Goal: Task Accomplishment & Management: Use online tool/utility

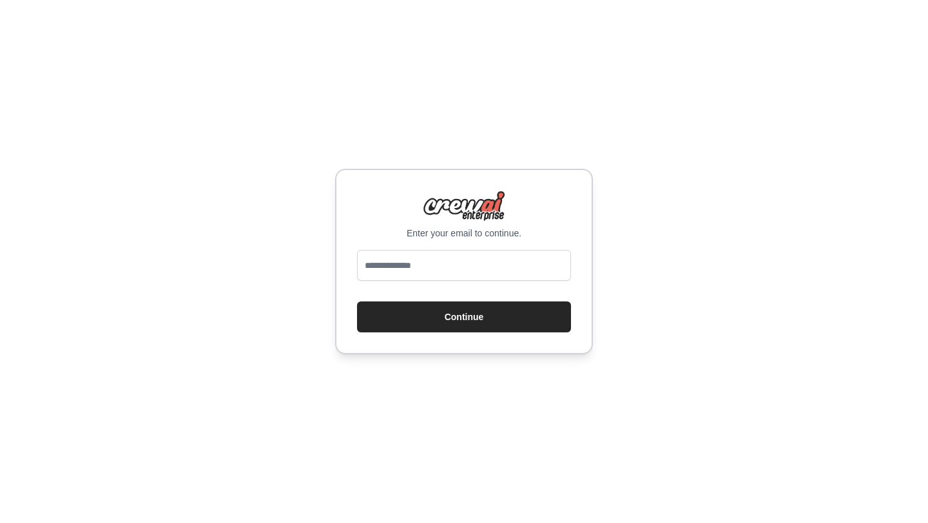
type input "**********"
click at [454, 321] on button "Continue" at bounding box center [464, 316] width 214 height 31
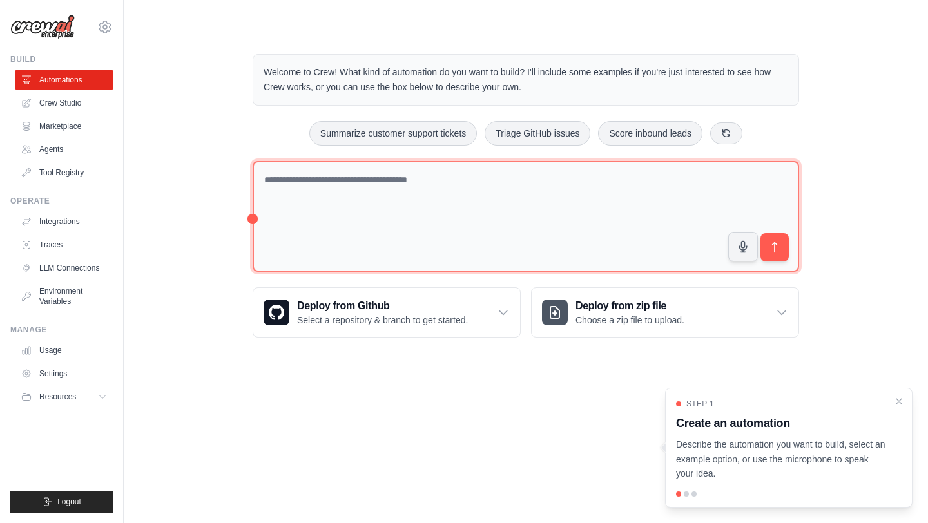
click at [354, 215] on textarea at bounding box center [526, 216] width 546 height 111
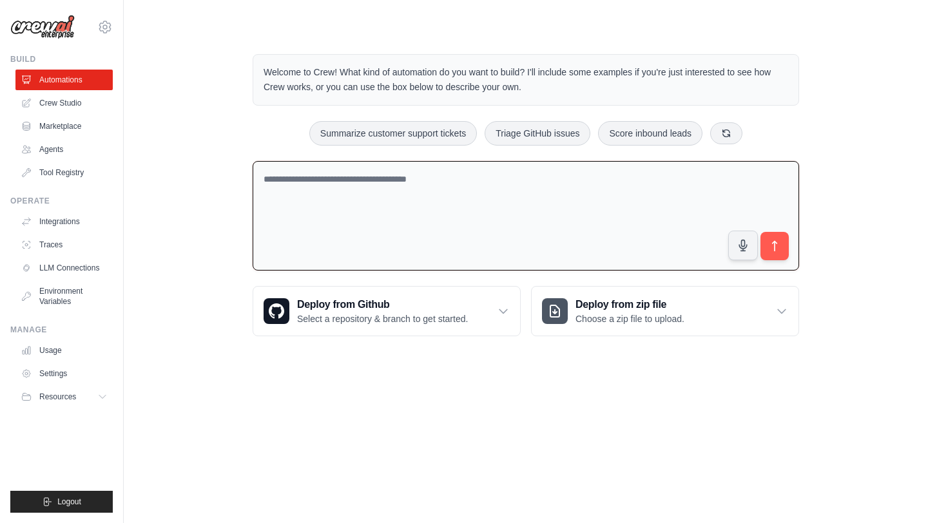
click at [457, 202] on textarea at bounding box center [526, 216] width 546 height 110
click at [593, 233] on textarea at bounding box center [526, 216] width 546 height 110
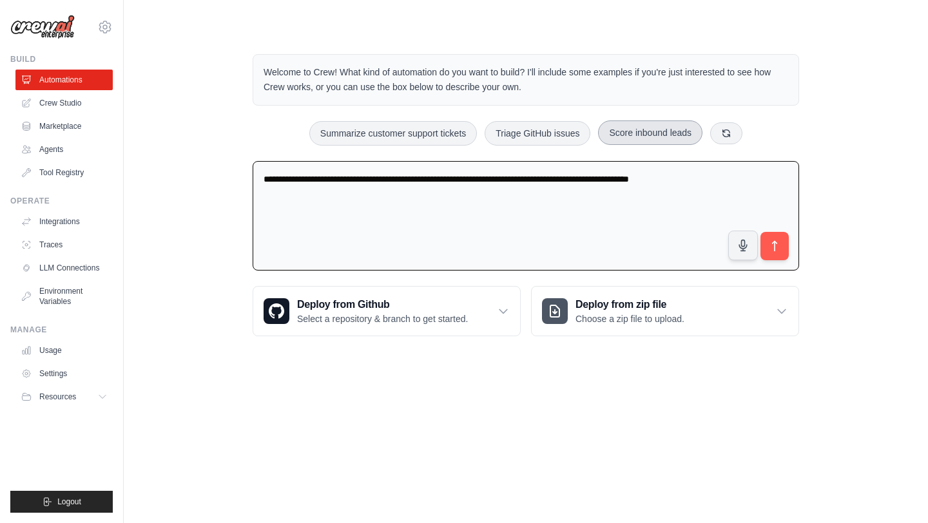
click at [660, 131] on button "Score inbound leads" at bounding box center [650, 132] width 104 height 24
type textarea "**********"
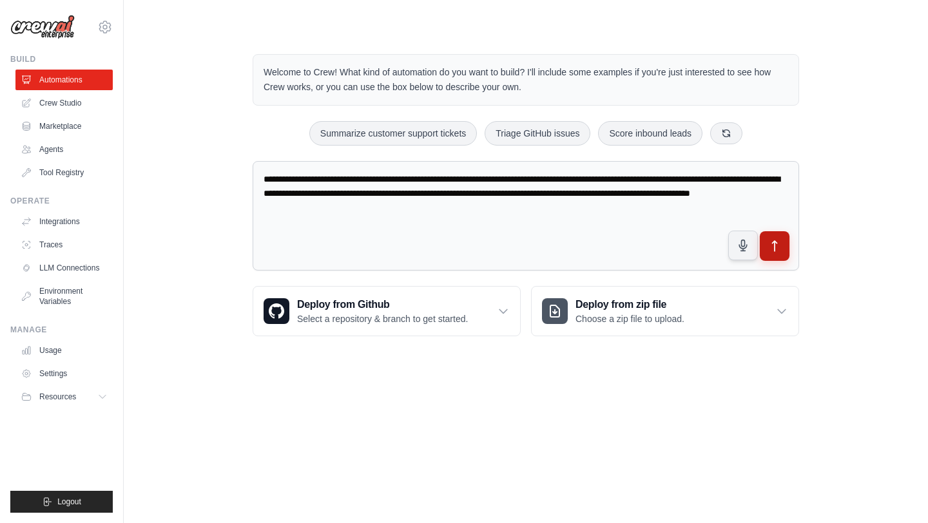
click at [776, 248] on icon "submit" at bounding box center [775, 247] width 14 height 14
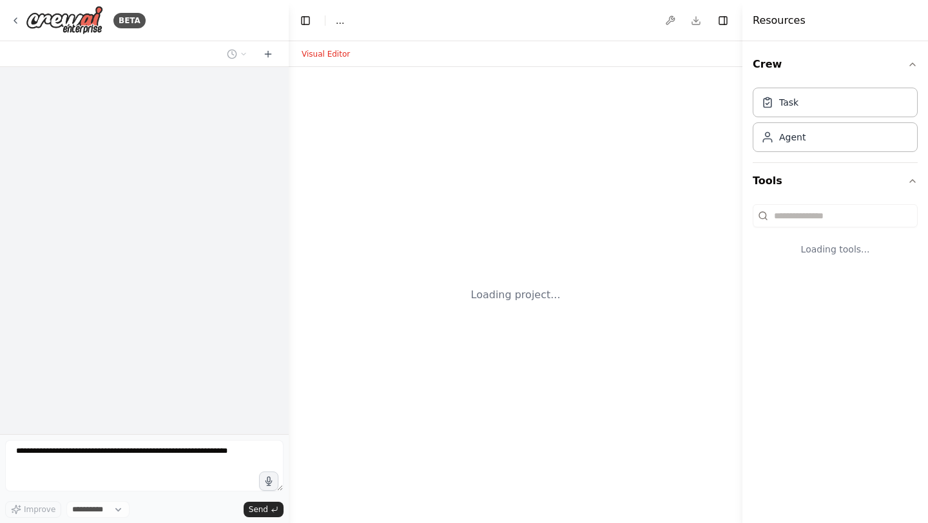
select select "****"
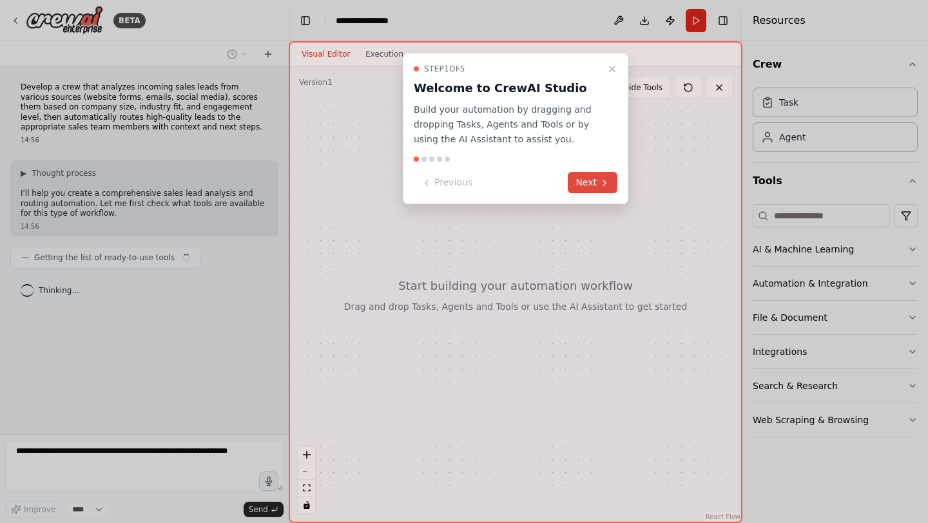
click at [587, 183] on button "Next" at bounding box center [592, 182] width 50 height 21
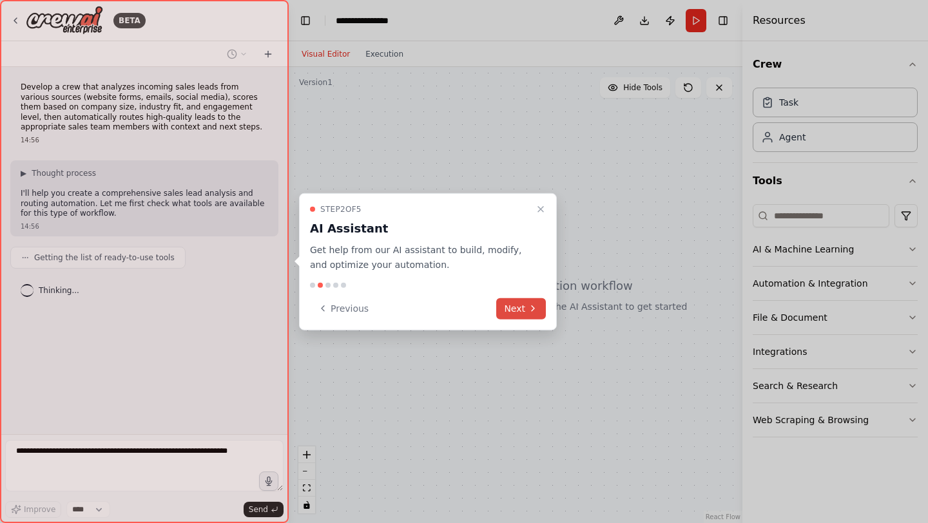
click at [514, 311] on button "Next" at bounding box center [521, 308] width 50 height 21
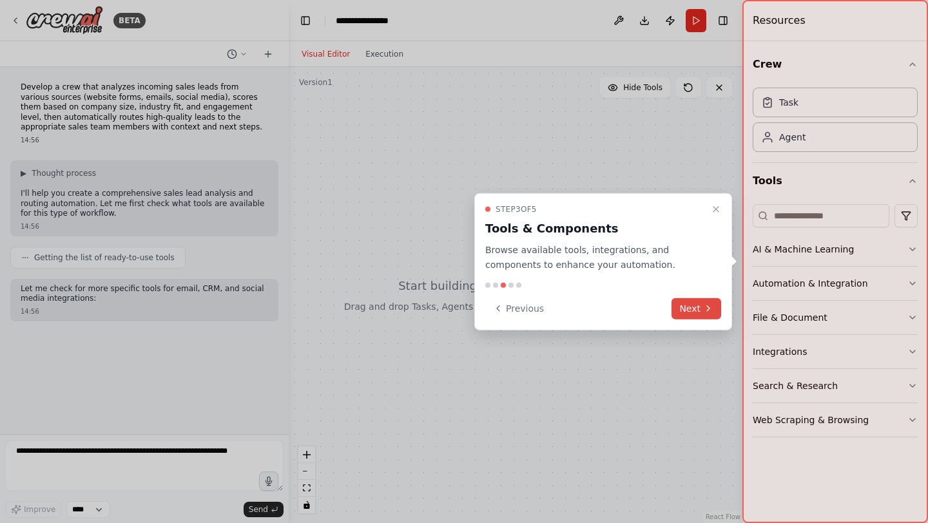
click at [688, 307] on button "Next" at bounding box center [696, 308] width 50 height 21
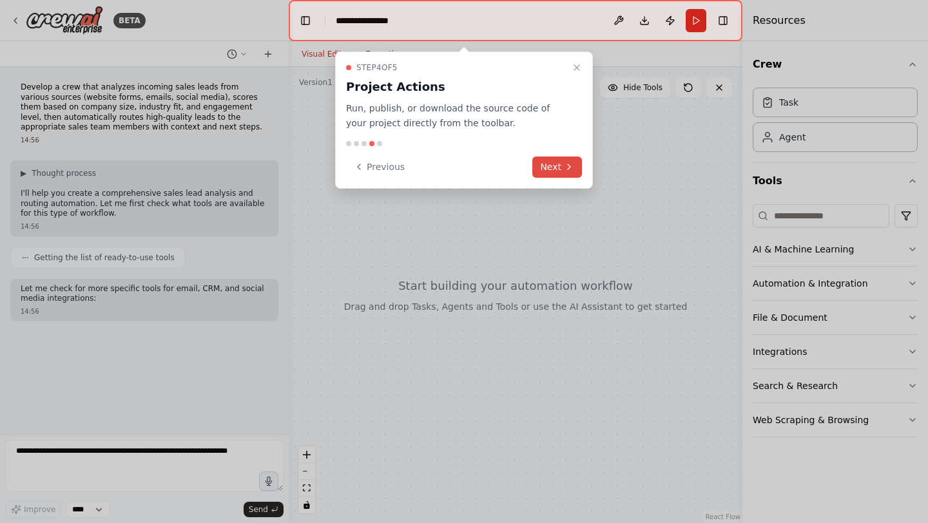
click at [548, 160] on button "Next" at bounding box center [557, 167] width 50 height 21
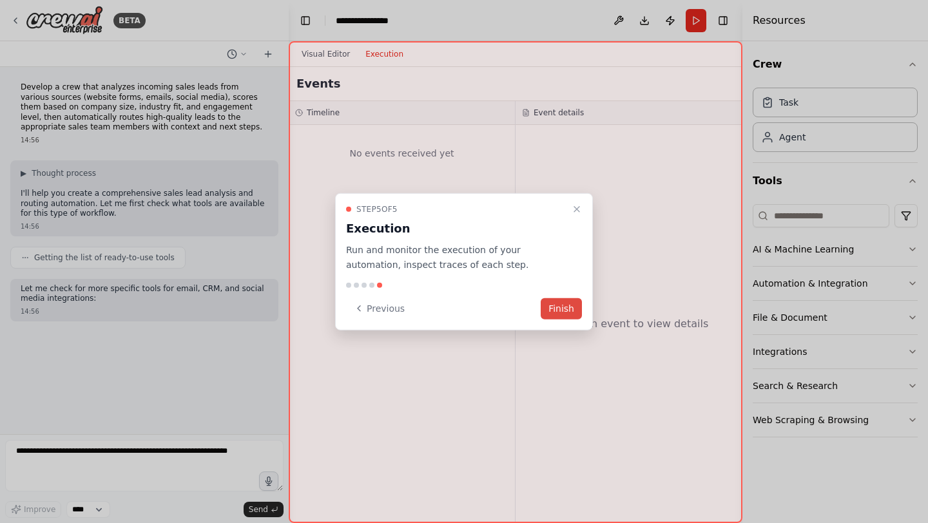
click at [565, 308] on button "Finish" at bounding box center [560, 308] width 41 height 21
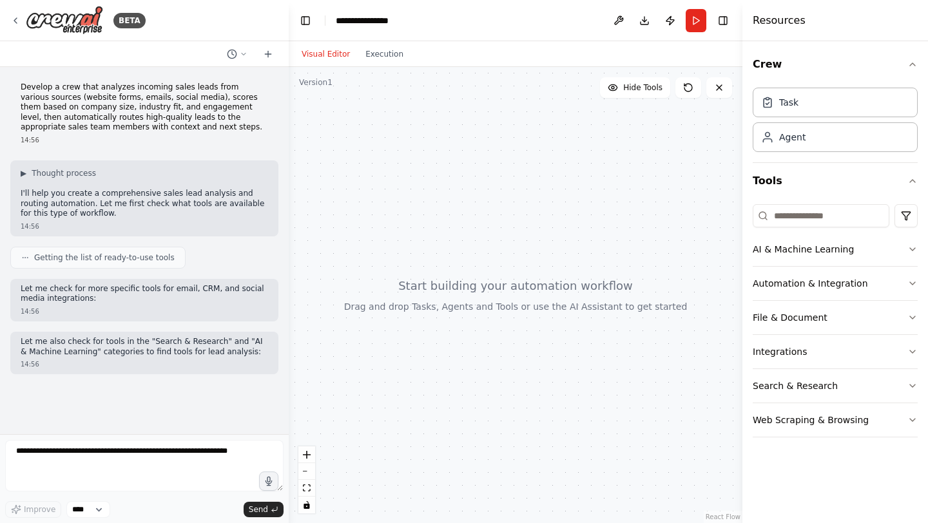
click at [77, 354] on p "Let me also check for tools in the "Search & Research" and "AI & Machine Learni…" at bounding box center [144, 347] width 247 height 20
click at [82, 107] on p "Develop a crew that analyzes incoming sales leads from various sources (website…" at bounding box center [144, 107] width 247 height 50
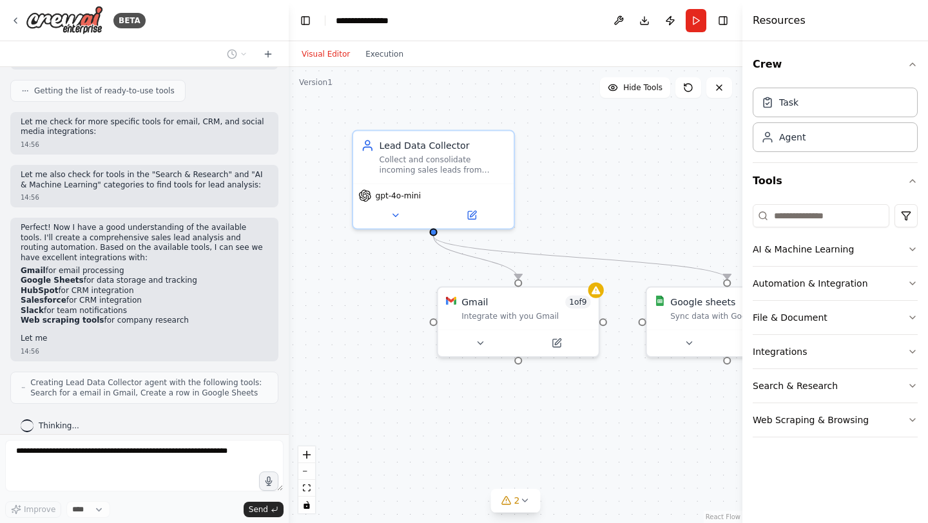
scroll to position [179, 0]
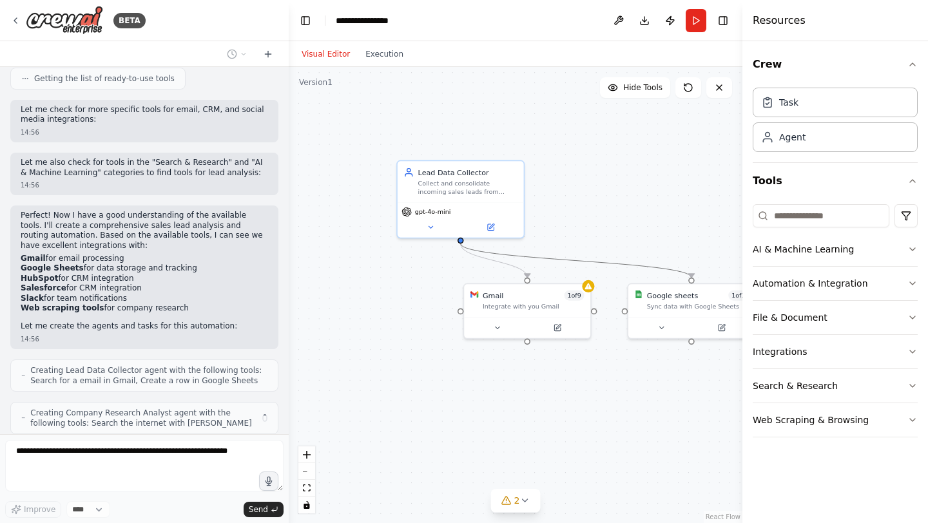
click at [594, 259] on icon "Edge from 898064ce-b612-4479-bdaa-c5394ec326ea to d3b39976-0700-4a56-ae9c-e611a…" at bounding box center [576, 260] width 231 height 34
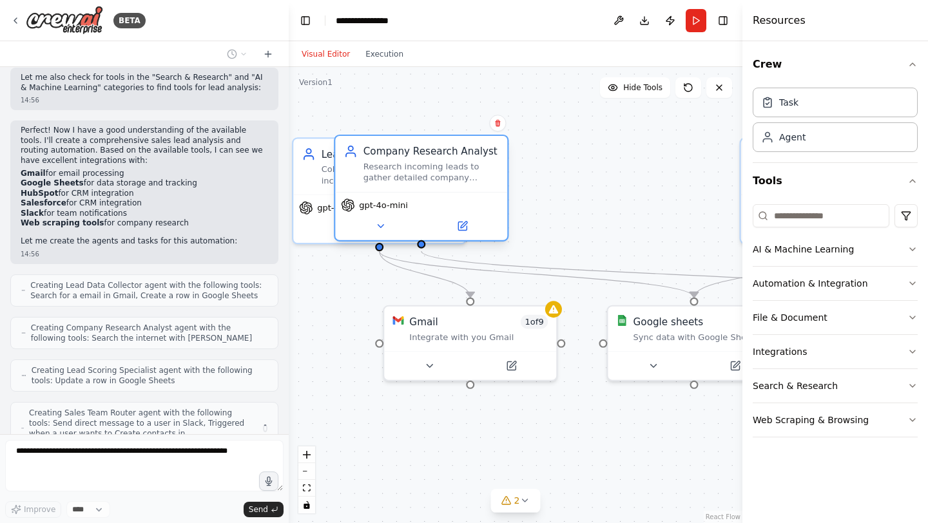
scroll to position [317, 0]
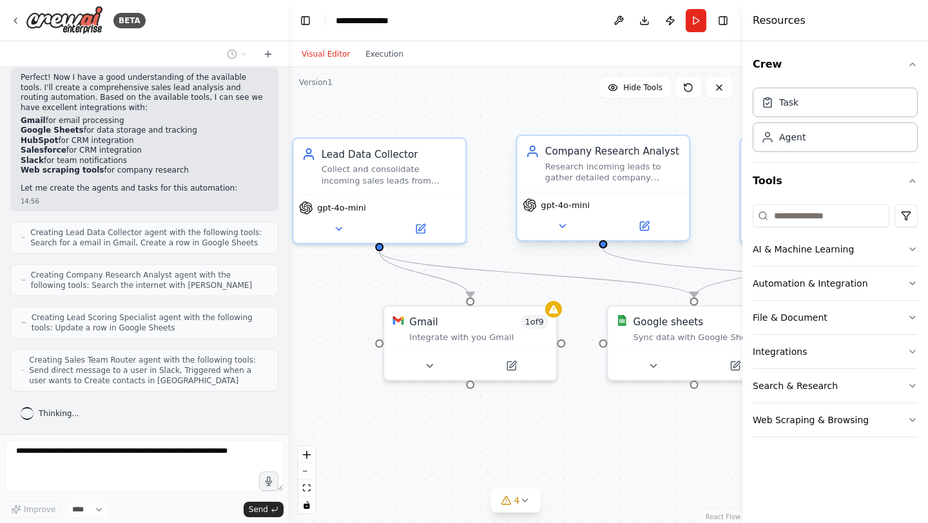
drag, startPoint x: 525, startPoint y: 142, endPoint x: 515, endPoint y: 138, distance: 10.4
click at [517, 138] on div "Company Research Analyst Research incoming leads to gather detailed company inf…" at bounding box center [603, 164] width 172 height 56
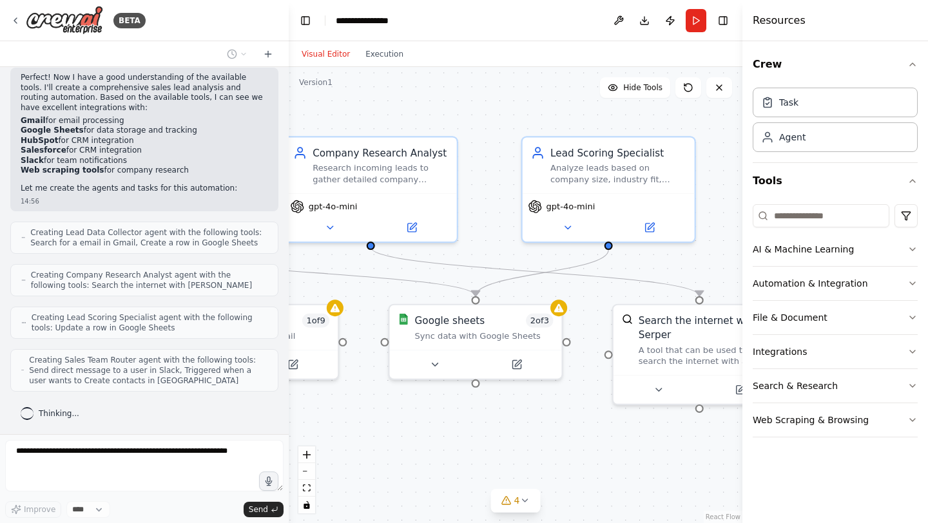
drag, startPoint x: 593, startPoint y: 430, endPoint x: 370, endPoint y: 428, distance: 222.9
click at [370, 428] on div ".deletable-edge-delete-btn { width: 20px; height: 20px; border: 0px solid #ffff…" at bounding box center [515, 295] width 453 height 456
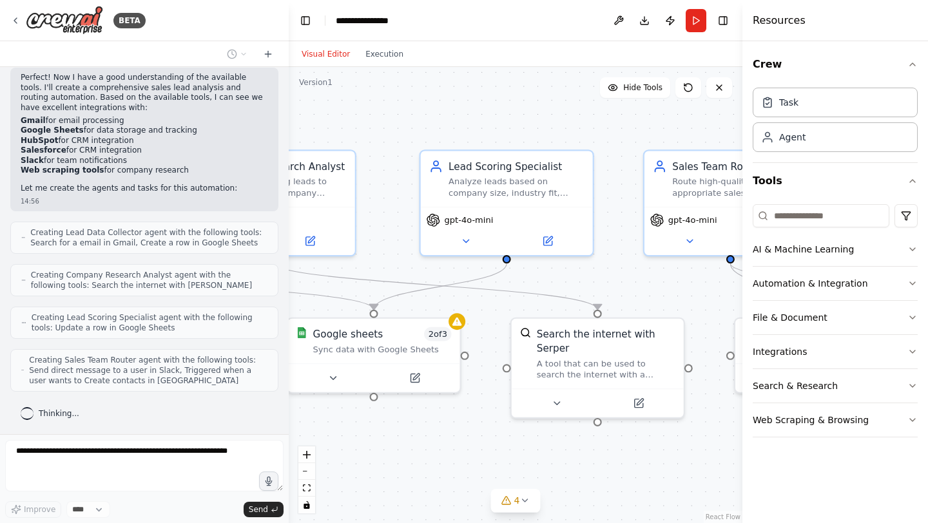
scroll to position [392, 0]
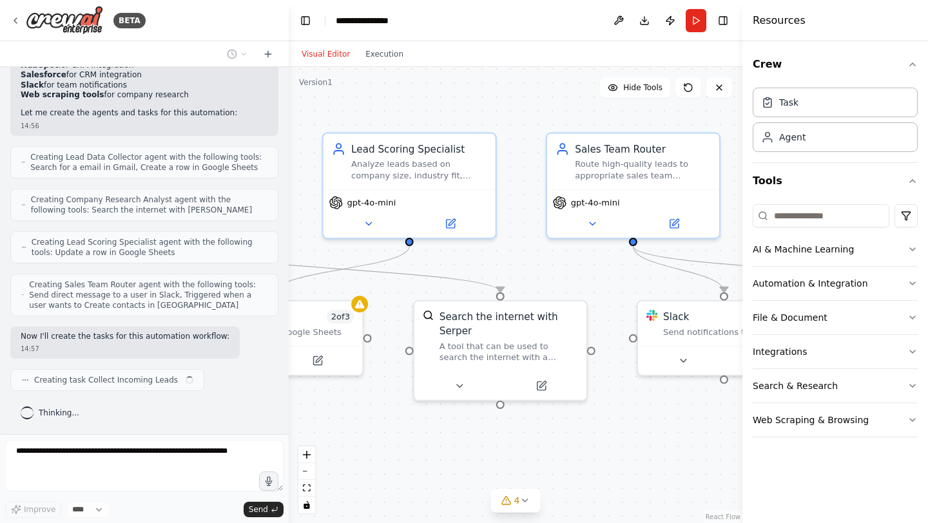
drag, startPoint x: 481, startPoint y: 475, endPoint x: 286, endPoint y: 471, distance: 195.2
click at [286, 471] on div "BETA Develop a crew that analyzes incoming sales leads from various sources (we…" at bounding box center [464, 261] width 928 height 523
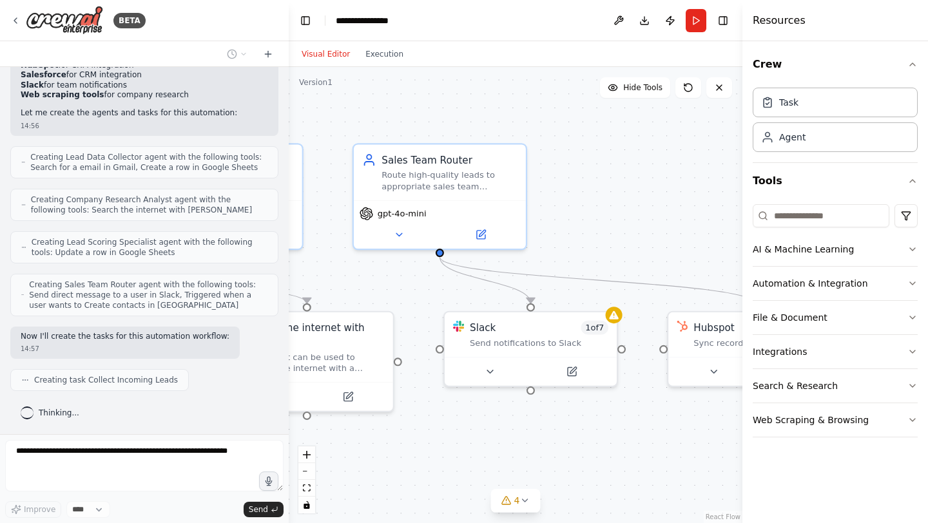
drag, startPoint x: 570, startPoint y: 475, endPoint x: 376, endPoint y: 486, distance: 194.2
click at [376, 486] on div ".deletable-edge-delete-btn { width: 20px; height: 20px; border: 0px solid #ffff…" at bounding box center [515, 295] width 453 height 456
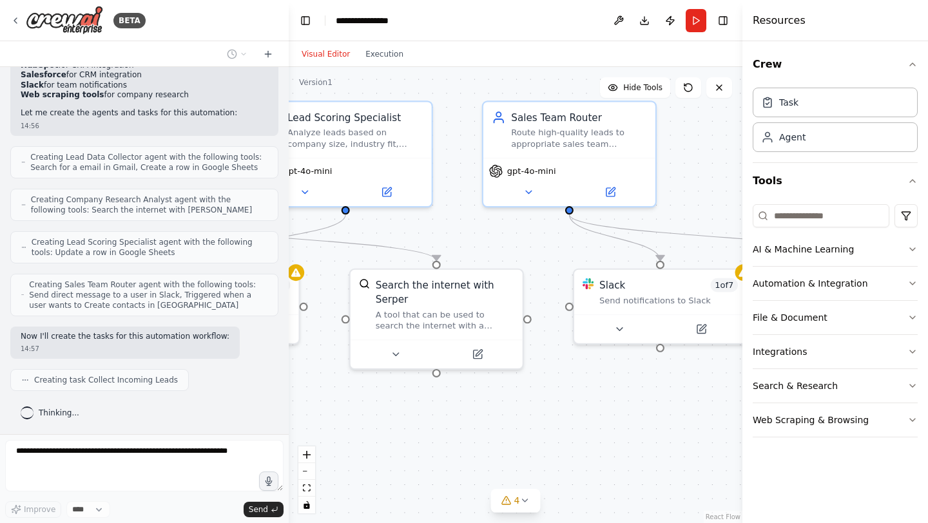
drag, startPoint x: 528, startPoint y: 472, endPoint x: 686, endPoint y: 434, distance: 162.3
click at [686, 434] on div ".deletable-edge-delete-btn { width: 20px; height: 20px; border: 0px solid #ffff…" at bounding box center [515, 295] width 453 height 456
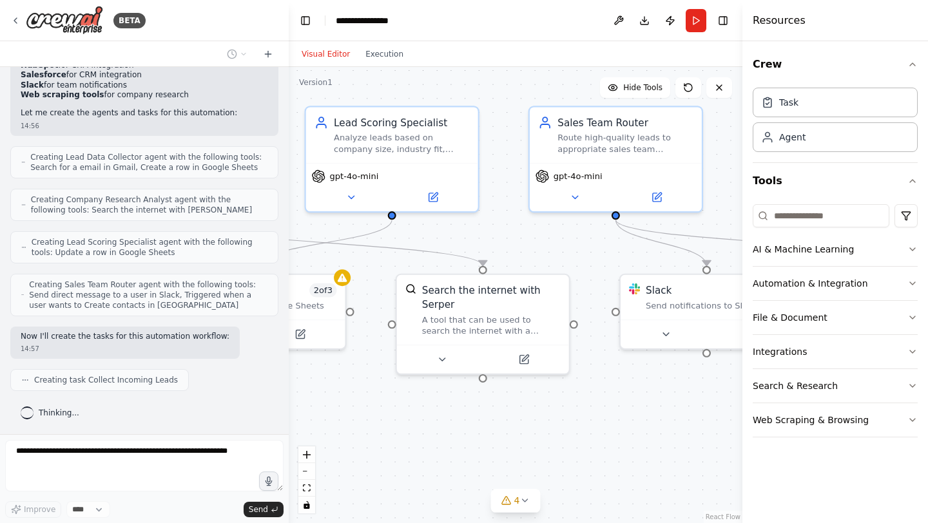
drag, startPoint x: 722, startPoint y: 443, endPoint x: 733, endPoint y: 443, distance: 11.0
click at [733, 443] on div ".deletable-edge-delete-btn { width: 20px; height: 20px; border: 0px solid #ffff…" at bounding box center [515, 295] width 453 height 456
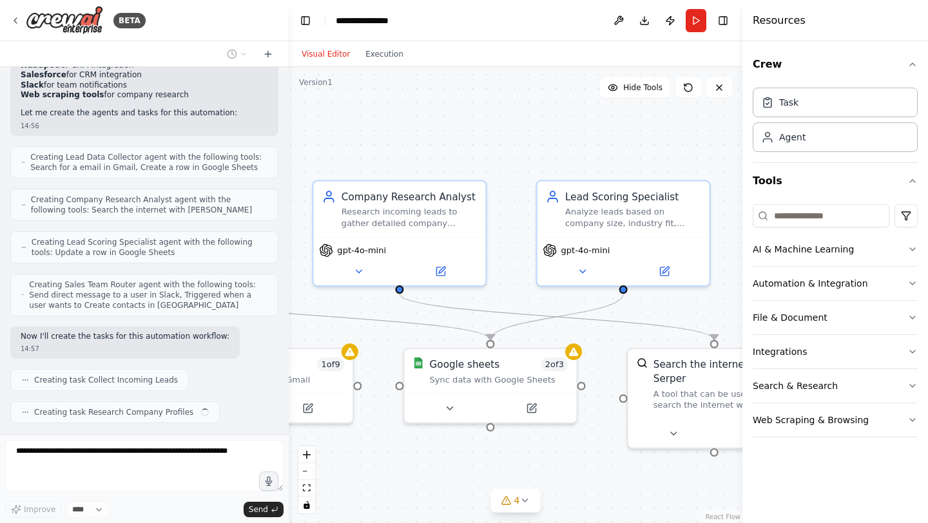
scroll to position [424, 0]
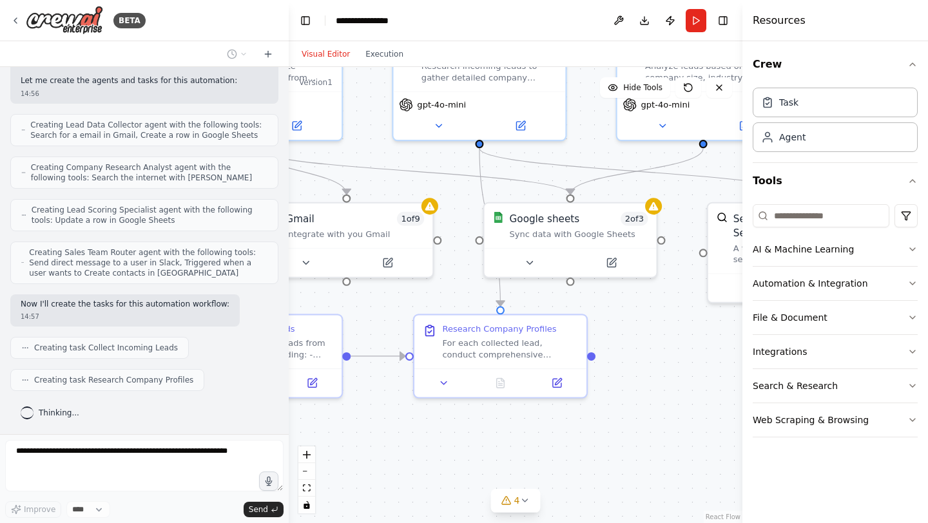
drag, startPoint x: 620, startPoint y: 426, endPoint x: 927, endPoint y: 354, distance: 314.8
click at [927, 354] on div "BETA Develop a crew that analyzes incoming sales leads from various sources (we…" at bounding box center [464, 261] width 928 height 523
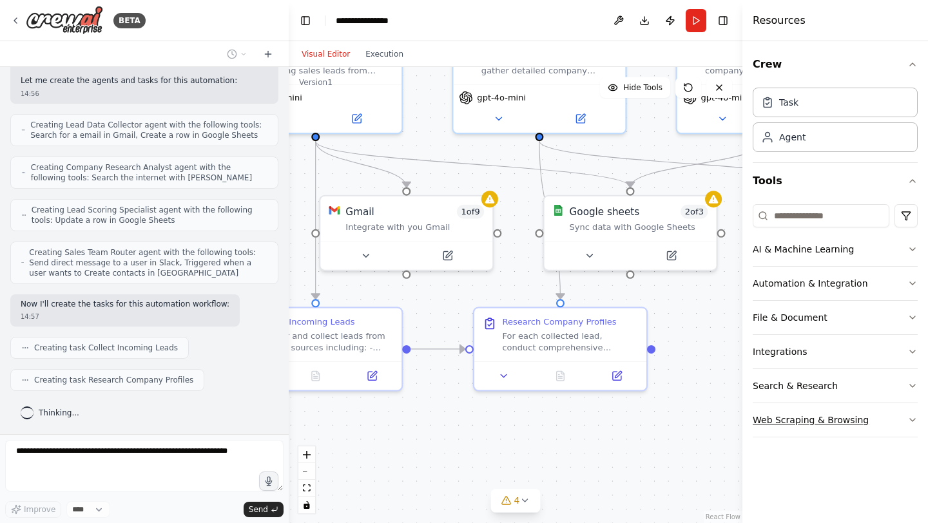
drag, startPoint x: 710, startPoint y: 418, endPoint x: 756, endPoint y: 411, distance: 46.3
click at [756, 411] on div "BETA Develop a crew that analyzes incoming sales leads from various sources (we…" at bounding box center [464, 261] width 928 height 523
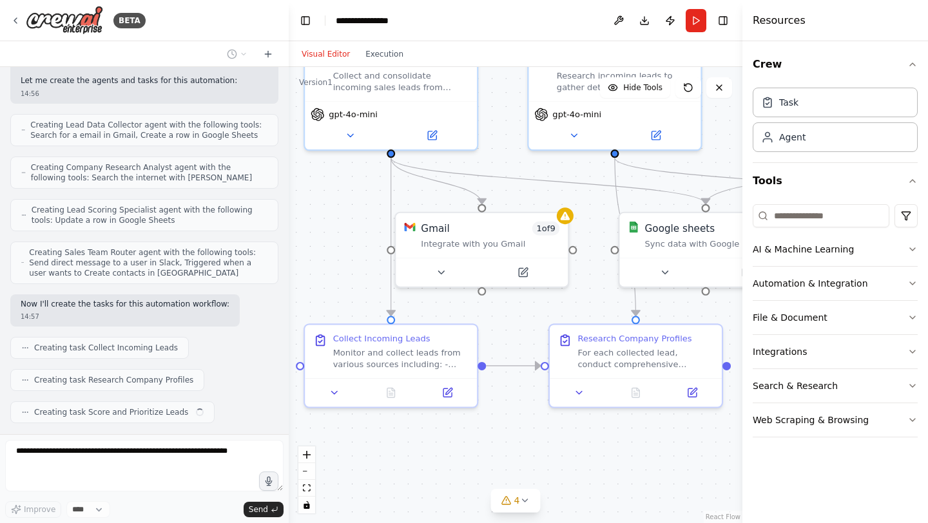
scroll to position [457, 0]
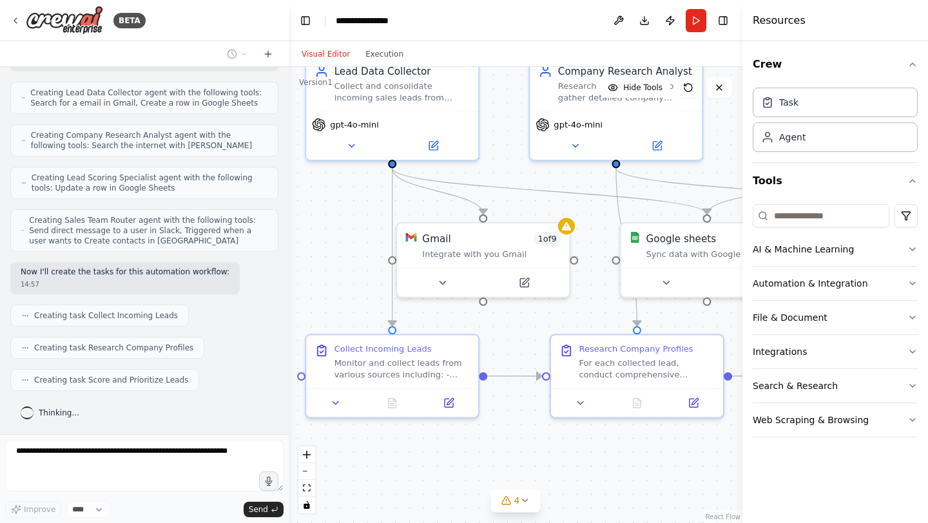
drag, startPoint x: 529, startPoint y: 448, endPoint x: 598, endPoint y: 475, distance: 74.0
click at [598, 475] on div ".deletable-edge-delete-btn { width: 20px; height: 20px; border: 0px solid #ffff…" at bounding box center [515, 295] width 453 height 456
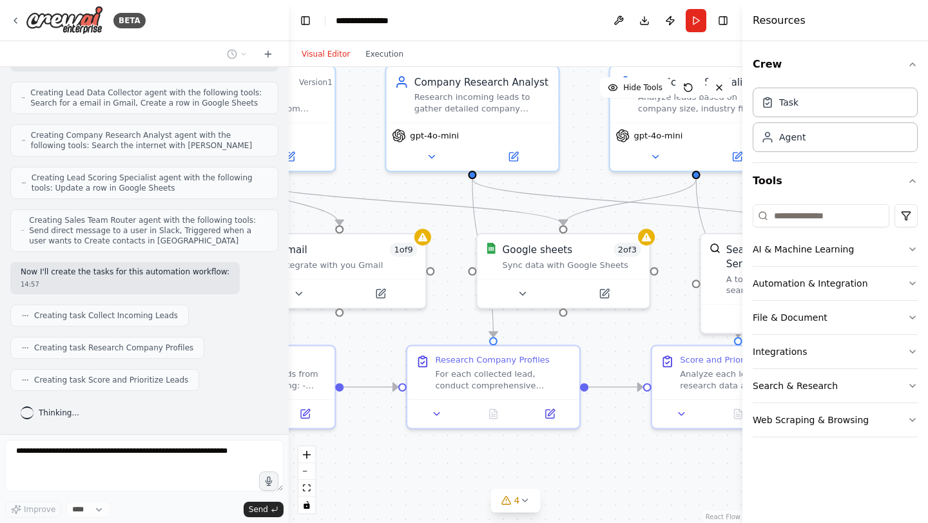
drag, startPoint x: 682, startPoint y: 470, endPoint x: 531, endPoint y: 481, distance: 151.8
click at [531, 481] on div ".deletable-edge-delete-btn { width: 20px; height: 20px; border: 0px solid #ffff…" at bounding box center [515, 295] width 453 height 456
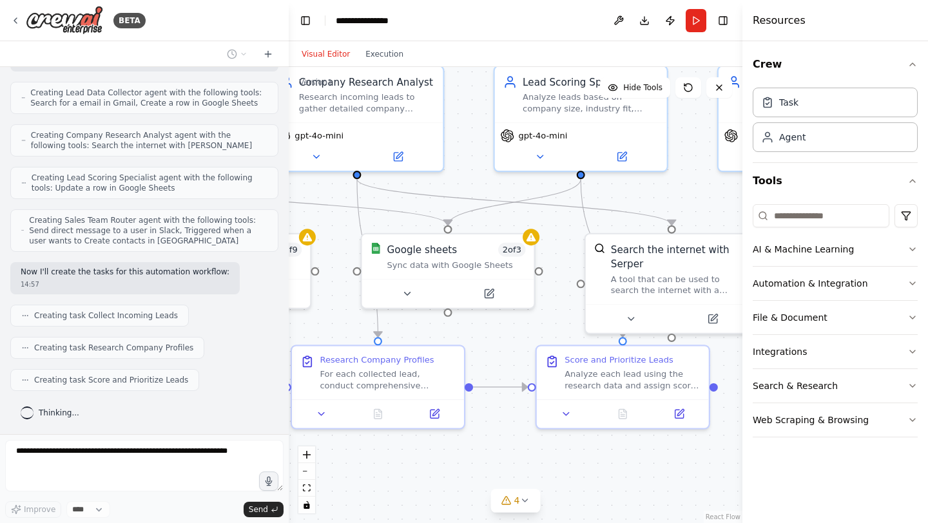
drag, startPoint x: 531, startPoint y: 481, endPoint x: 426, endPoint y: 481, distance: 105.0
click at [426, 481] on div ".deletable-edge-delete-btn { width: 20px; height: 20px; border: 0px solid #ffff…" at bounding box center [515, 295] width 453 height 456
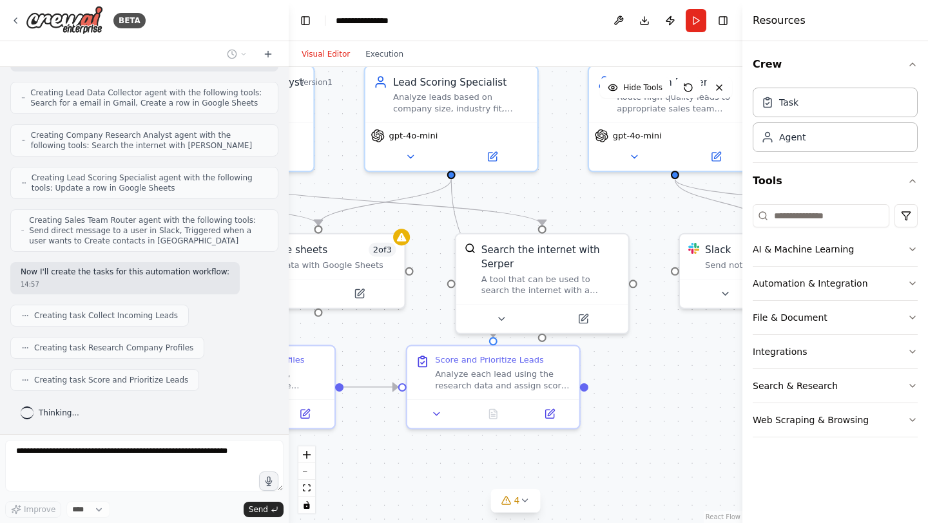
drag, startPoint x: 543, startPoint y: 480, endPoint x: 414, endPoint y: 480, distance: 129.5
click at [414, 480] on div ".deletable-edge-delete-btn { width: 20px; height: 20px; border: 0px solid #ffff…" at bounding box center [515, 295] width 453 height 456
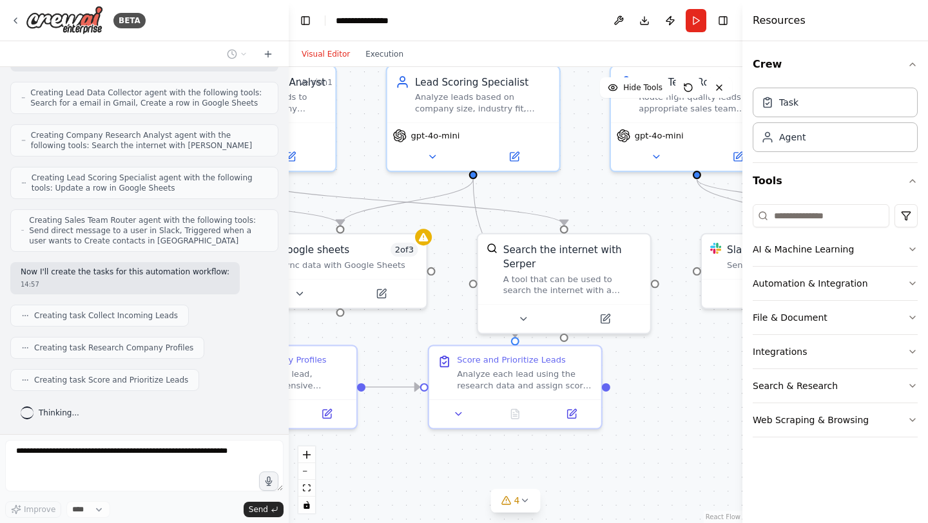
scroll to position [489, 0]
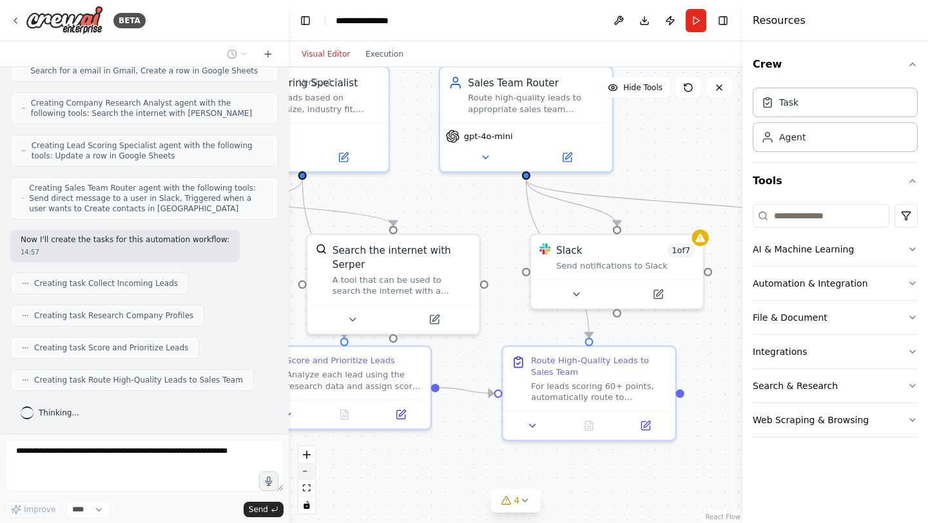
drag, startPoint x: 509, startPoint y: 474, endPoint x: 309, endPoint y: 472, distance: 200.3
click at [309, 472] on div ".deletable-edge-delete-btn { width: 20px; height: 20px; border: 0px solid #ffff…" at bounding box center [515, 295] width 453 height 456
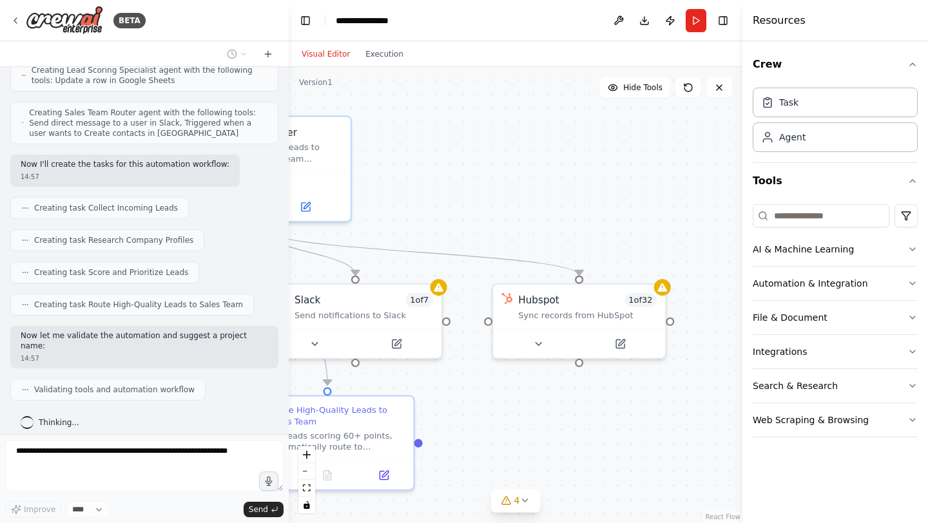
scroll to position [607, 0]
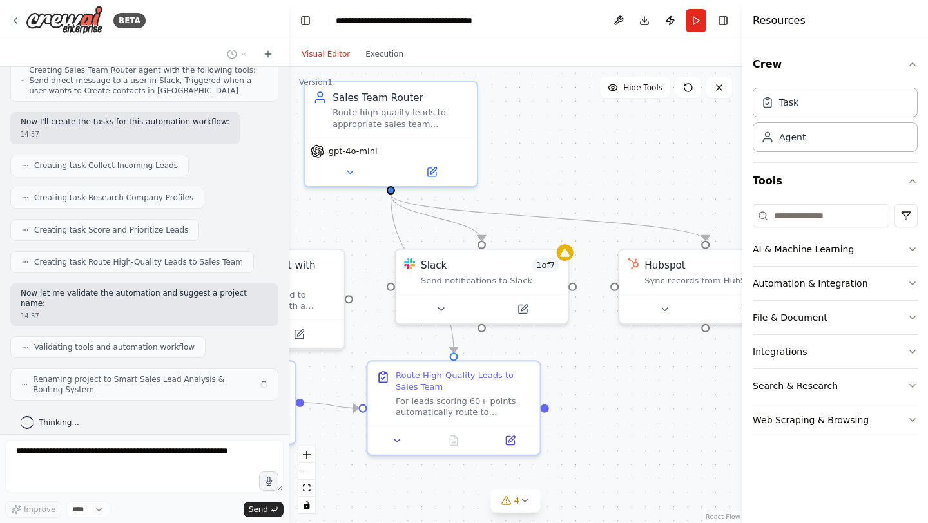
drag, startPoint x: 704, startPoint y: 385, endPoint x: 620, endPoint y: 403, distance: 85.5
click at [620, 403] on div ".deletable-edge-delete-btn { width: 20px; height: 20px; border: 0px solid #ffff…" at bounding box center [515, 295] width 453 height 456
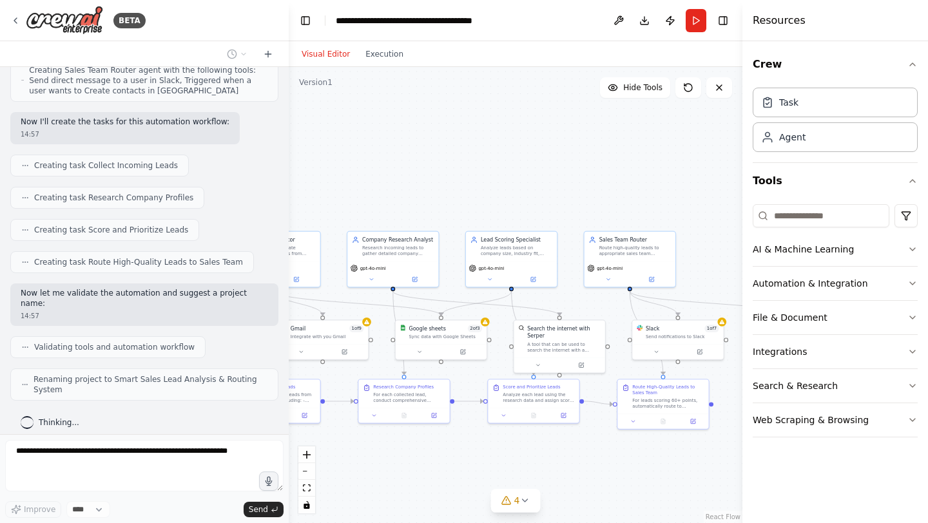
drag, startPoint x: 619, startPoint y: 402, endPoint x: 751, endPoint y: 399, distance: 132.1
click at [751, 399] on div "BETA Develop a crew that analyzes incoming sales leads from various sources (we…" at bounding box center [464, 261] width 928 height 523
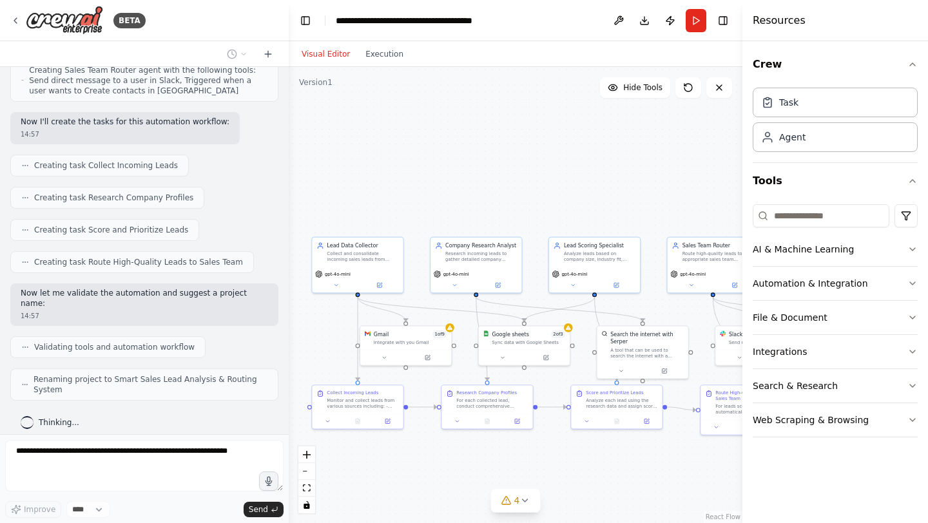
drag, startPoint x: 441, startPoint y: 473, endPoint x: 513, endPoint y: 475, distance: 72.2
click at [513, 475] on div ".deletable-edge-delete-btn { width: 20px; height: 20px; border: 0px solid #ffff…" at bounding box center [515, 295] width 453 height 456
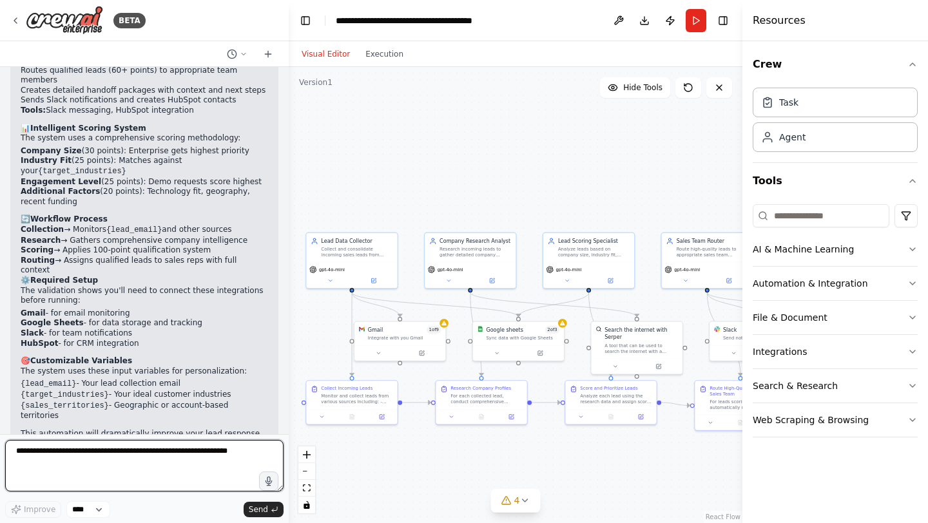
scroll to position [1306, 0]
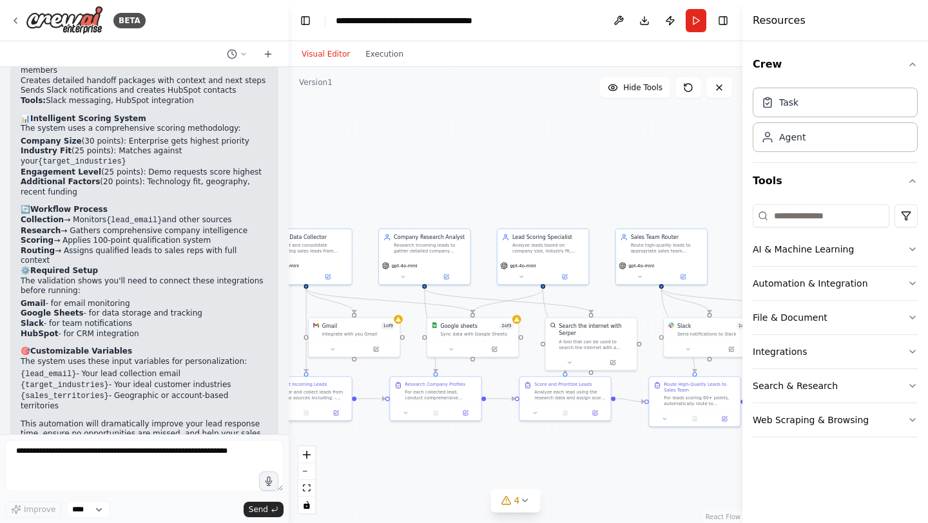
drag, startPoint x: 567, startPoint y: 461, endPoint x: 522, endPoint y: 457, distance: 45.9
click at [522, 457] on div ".deletable-edge-delete-btn { width: 20px; height: 20px; border: 0px solid #ffff…" at bounding box center [515, 295] width 453 height 456
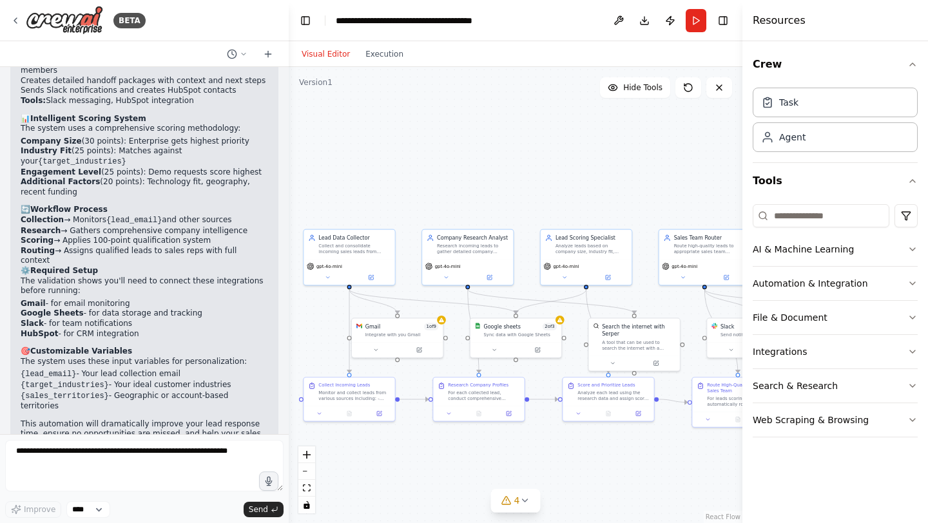
drag, startPoint x: 479, startPoint y: 460, endPoint x: 520, endPoint y: 461, distance: 40.6
click at [520, 461] on div ".deletable-edge-delete-btn { width: 20px; height: 20px; border: 0px solid #ffff…" at bounding box center [515, 295] width 453 height 456
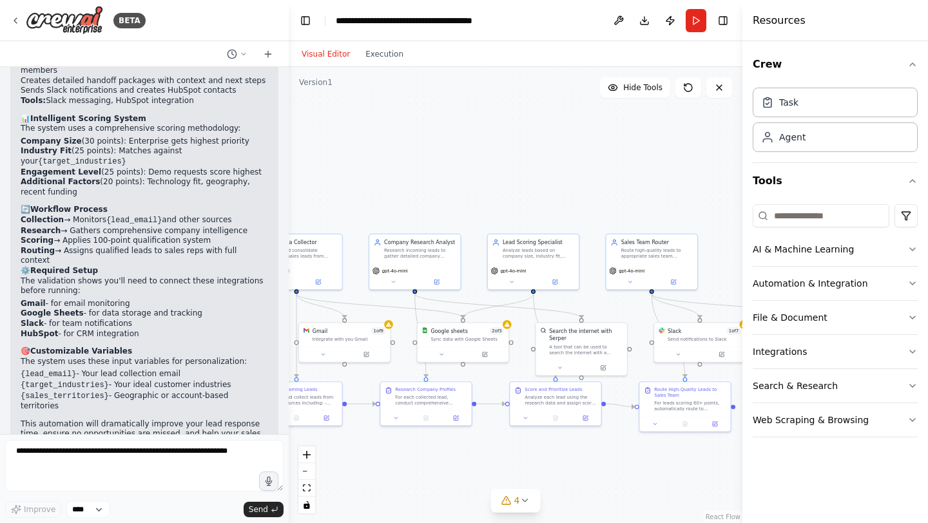
drag, startPoint x: 548, startPoint y: 460, endPoint x: 495, endPoint y: 464, distance: 52.4
click at [495, 464] on div ".deletable-edge-delete-btn { width: 20px; height: 20px; border: 0px solid #ffff…" at bounding box center [515, 295] width 453 height 456
click at [558, 359] on div at bounding box center [580, 366] width 91 height 15
click at [804, 395] on button "Search & Research" at bounding box center [834, 385] width 165 height 33
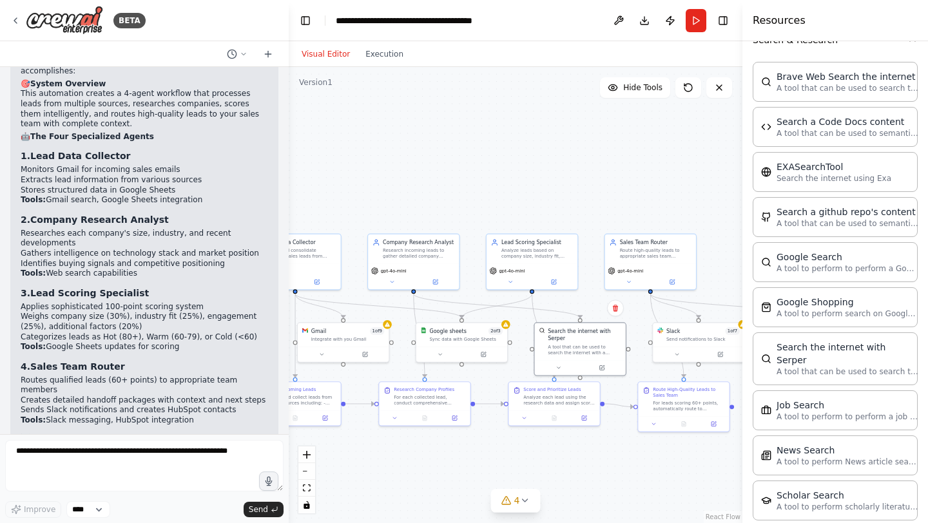
scroll to position [988, 0]
click at [375, 49] on button "Execution" at bounding box center [384, 53] width 53 height 15
click at [309, 51] on button "Visual Editor" at bounding box center [326, 53] width 64 height 15
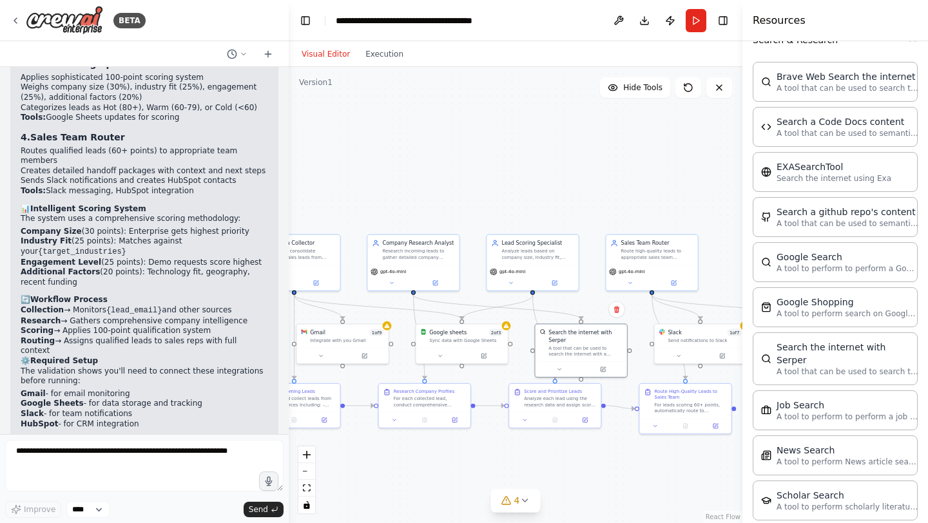
scroll to position [1306, 0]
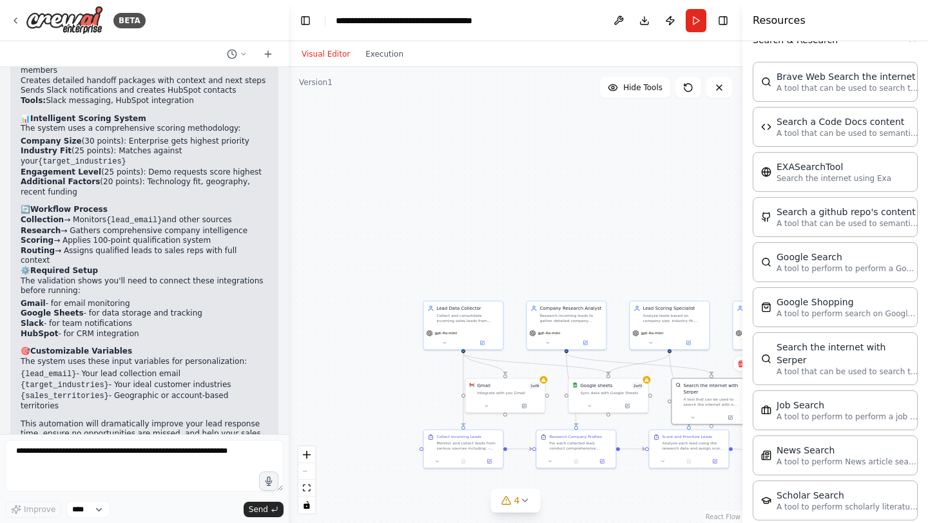
drag, startPoint x: 434, startPoint y: 209, endPoint x: 567, endPoint y: 271, distance: 146.7
click at [567, 271] on div ".deletable-edge-delete-btn { width: 20px; height: 20px; border: 0px solid #ffff…" at bounding box center [515, 295] width 453 height 456
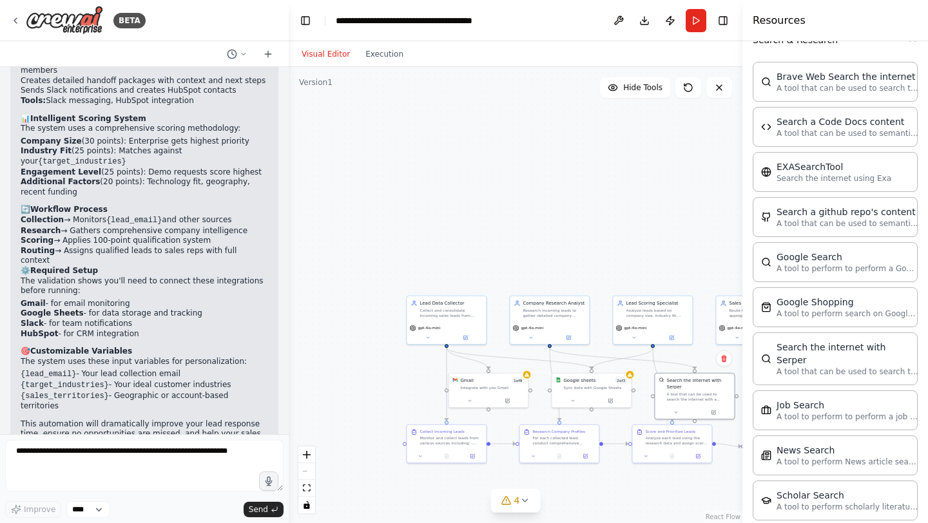
click at [384, 199] on div ".deletable-edge-delete-btn { width: 20px; height: 20px; border: 0px solid #ffff…" at bounding box center [515, 295] width 453 height 456
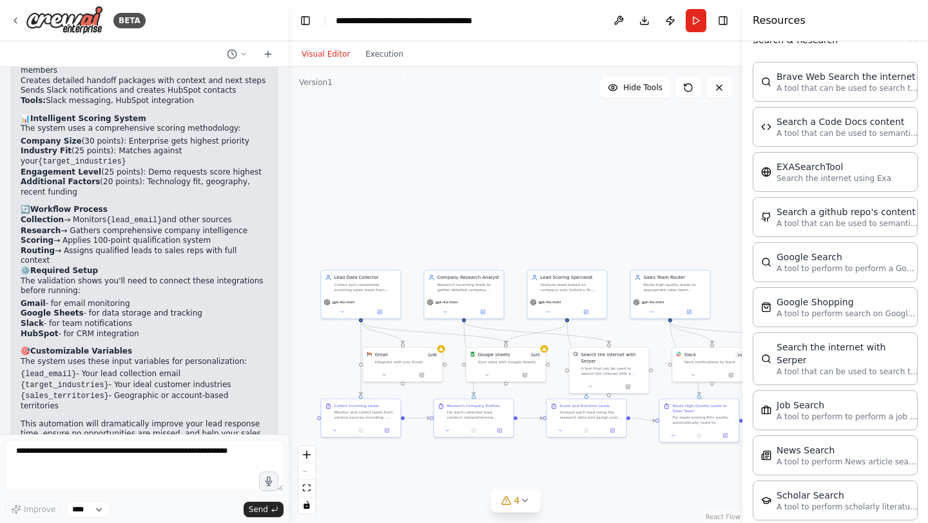
drag, startPoint x: 450, startPoint y: 165, endPoint x: 364, endPoint y: 138, distance: 90.3
click at [364, 138] on div ".deletable-edge-delete-btn { width: 20px; height: 20px; border: 0px solid #ffff…" at bounding box center [515, 295] width 453 height 456
click at [218, 419] on p "This automation will dramatically improve your lead response time, ensure no op…" at bounding box center [144, 439] width 247 height 40
click at [711, 92] on button at bounding box center [719, 87] width 26 height 21
click at [718, 89] on icon at bounding box center [719, 87] width 10 height 10
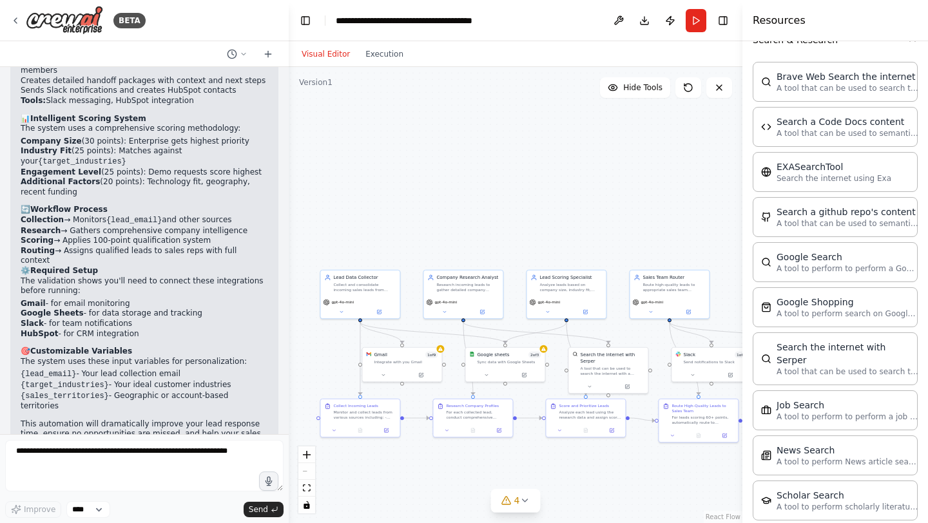
click at [776, 24] on h4 "Resources" at bounding box center [778, 20] width 53 height 15
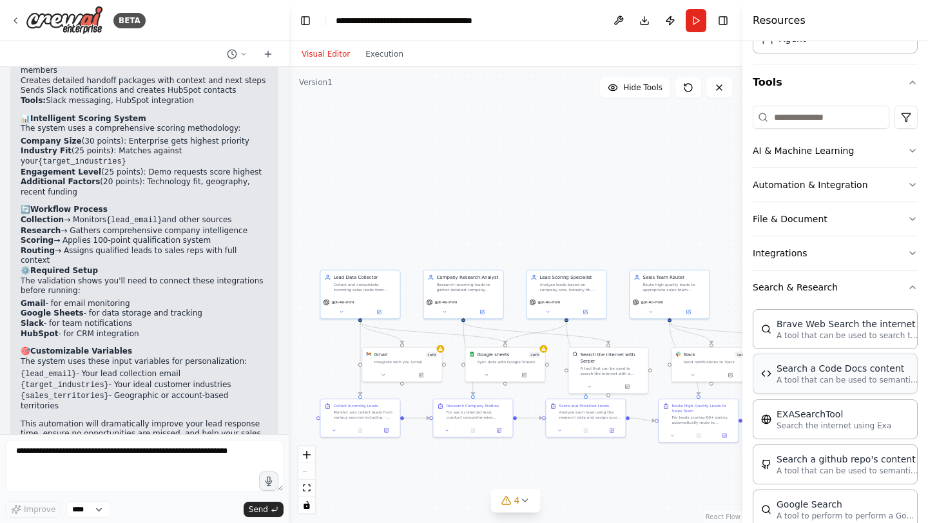
scroll to position [0, 0]
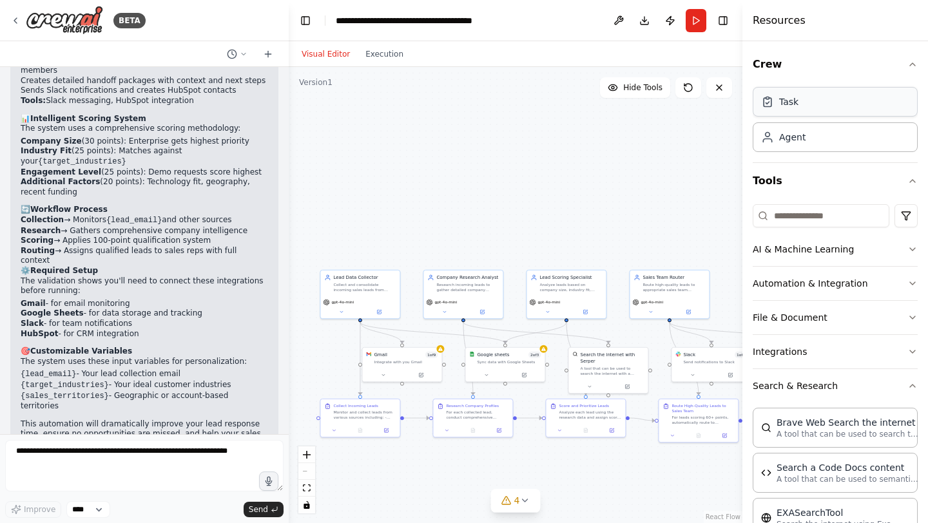
click at [800, 103] on div "Task" at bounding box center [834, 102] width 165 height 30
click at [803, 140] on div "Agent" at bounding box center [792, 136] width 26 height 13
click at [795, 113] on div "Task" at bounding box center [834, 102] width 165 height 30
click at [911, 71] on button "Crew" at bounding box center [834, 64] width 165 height 36
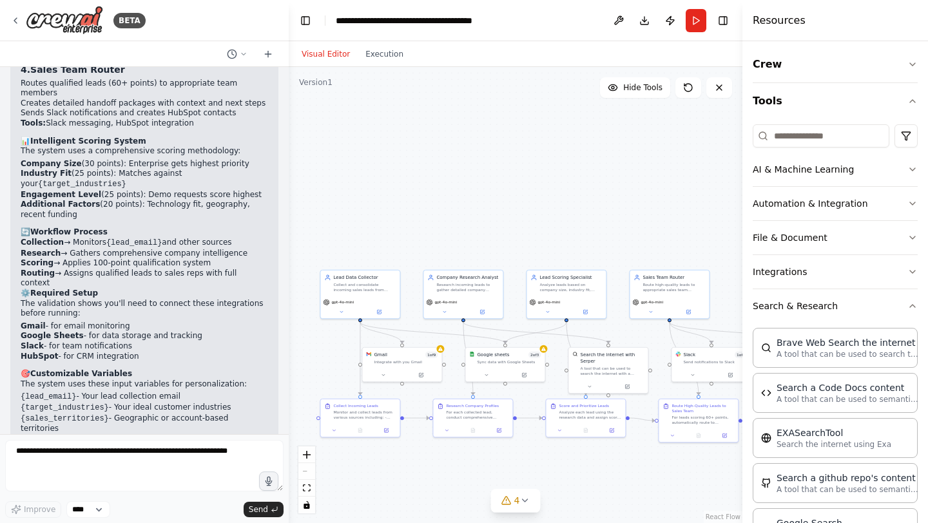
scroll to position [1273, 0]
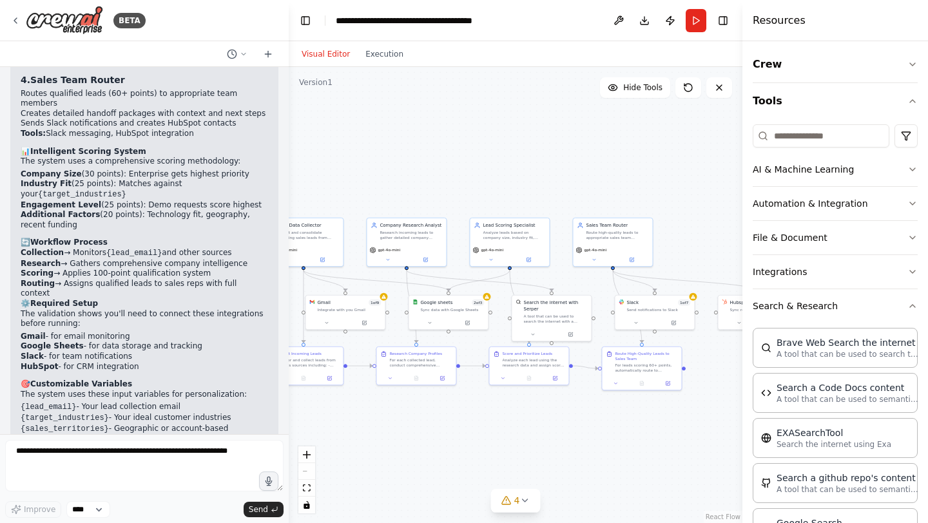
drag, startPoint x: 377, startPoint y: 216, endPoint x: 318, endPoint y: 163, distance: 79.3
click at [318, 163] on div ".deletable-edge-delete-btn { width: 20px; height: 20px; border: 0px solid #ffff…" at bounding box center [515, 295] width 453 height 456
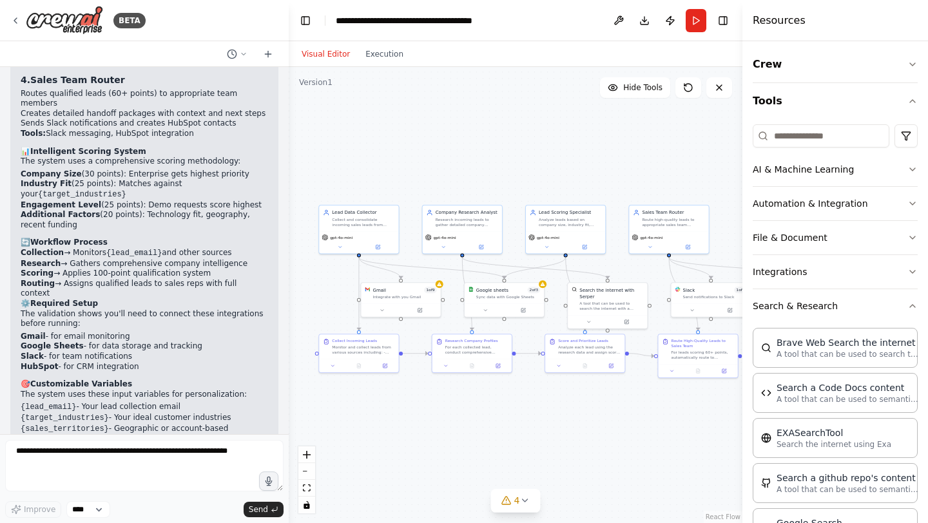
drag, startPoint x: 419, startPoint y: 176, endPoint x: 473, endPoint y: 164, distance: 56.0
click at [473, 164] on div ".deletable-edge-delete-btn { width: 20px; height: 20px; border: 0px solid #ffff…" at bounding box center [515, 295] width 453 height 456
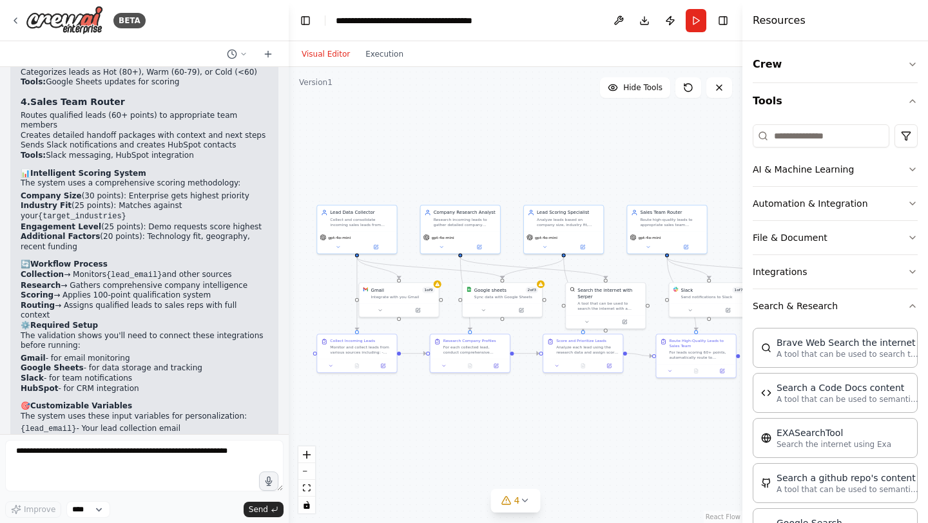
scroll to position [1242, 0]
